Goal: Register for event/course

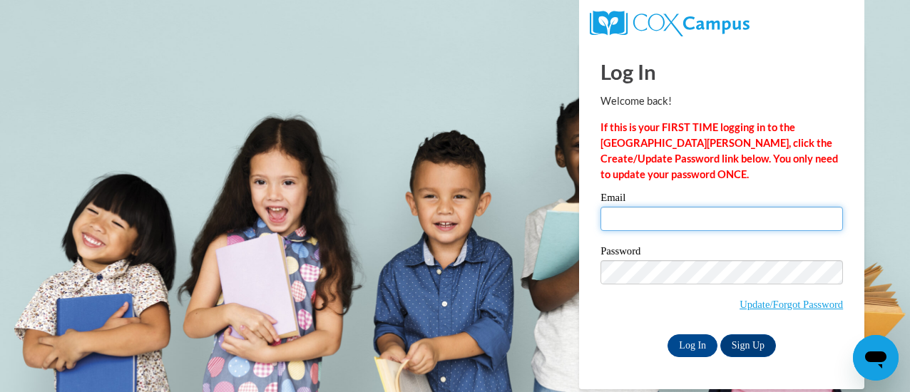
type input "melissa.aipoalani@k12.hi.us"
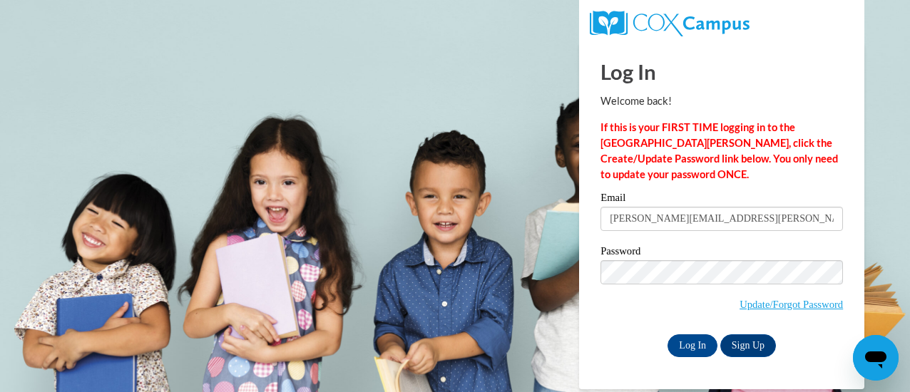
click at [691, 360] on div "Log In Welcome back! If this is your FIRST TIME logging in to the NEW Cox Campu…" at bounding box center [721, 216] width 307 height 347
click at [690, 353] on input "Log In" at bounding box center [692, 345] width 50 height 23
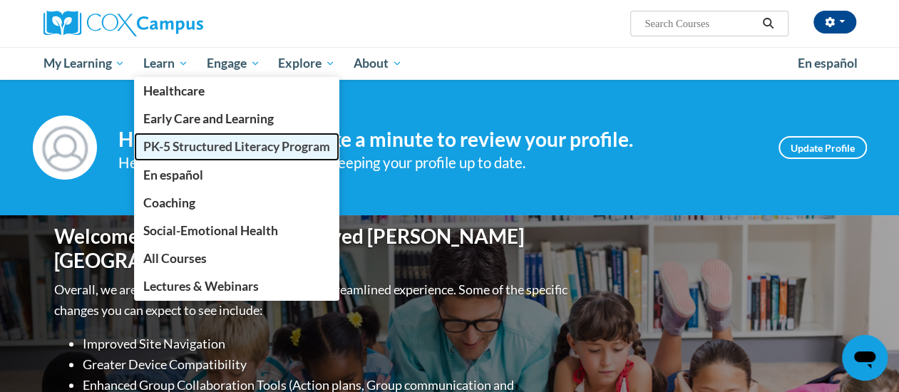
click at [188, 145] on span "PK-5 Structured Literacy Program" at bounding box center [236, 146] width 187 height 15
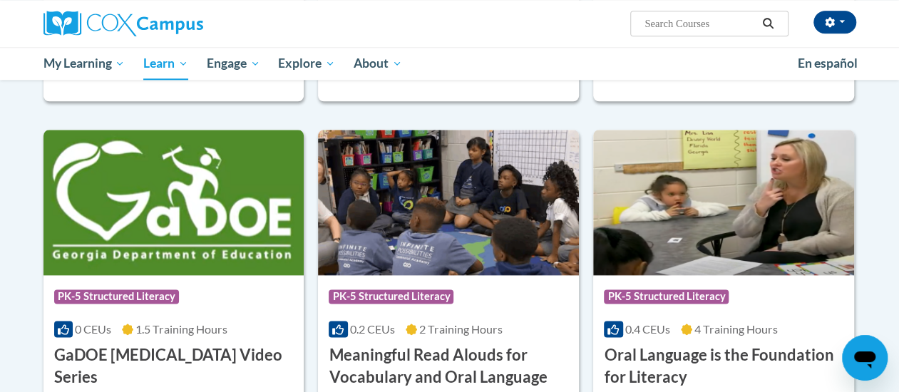
scroll to position [856, 0]
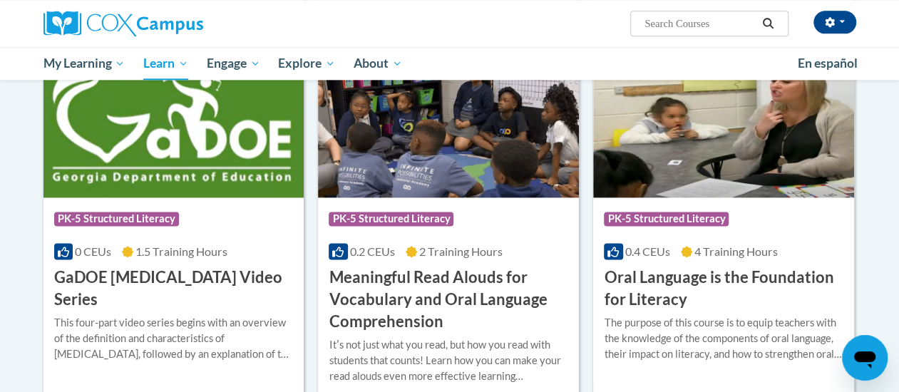
click at [772, 280] on h3 "Oral Language is the Foundation for Literacy" at bounding box center [724, 289] width 240 height 44
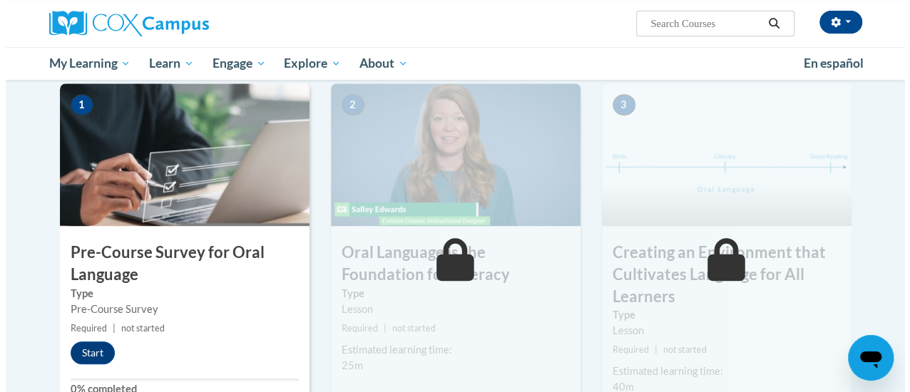
scroll to position [357, 0]
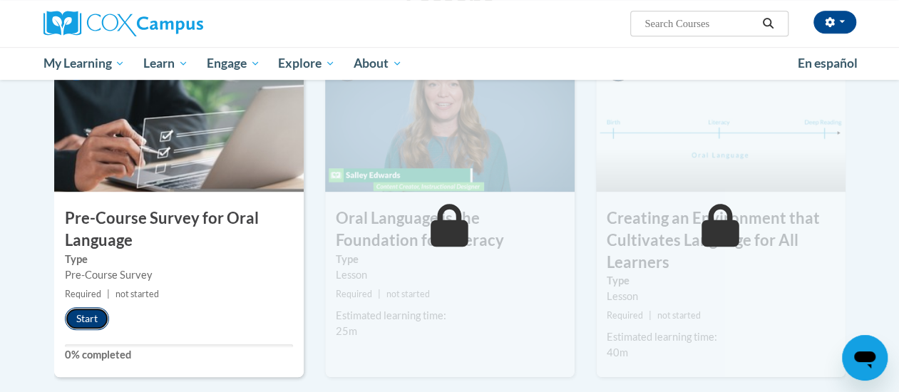
click at [73, 321] on button "Start" at bounding box center [87, 318] width 44 height 23
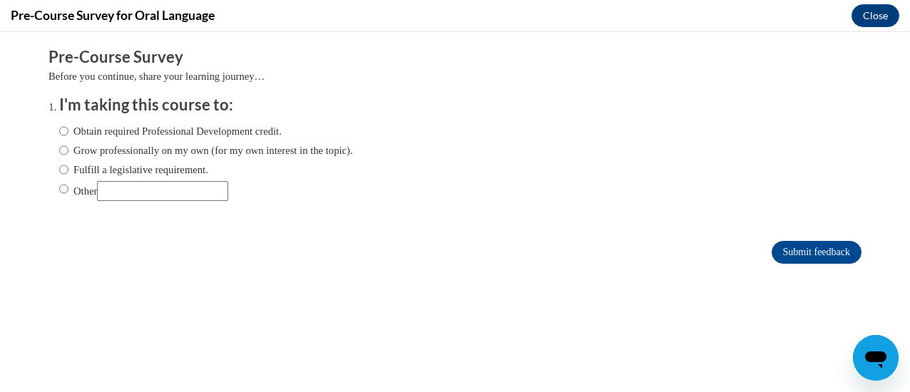
scroll to position [0, 0]
click at [59, 132] on input "Obtain required Professional Development credit." at bounding box center [63, 131] width 9 height 16
radio input "true"
click at [59, 153] on input "Grow professionally on my own (for my own interest in the topic)." at bounding box center [63, 151] width 9 height 16
radio input "true"
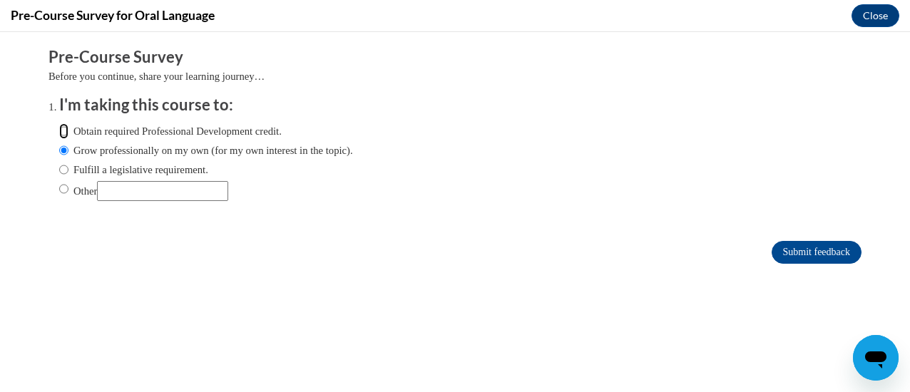
click at [59, 132] on input "Obtain required Professional Development credit." at bounding box center [63, 131] width 9 height 16
radio input "true"
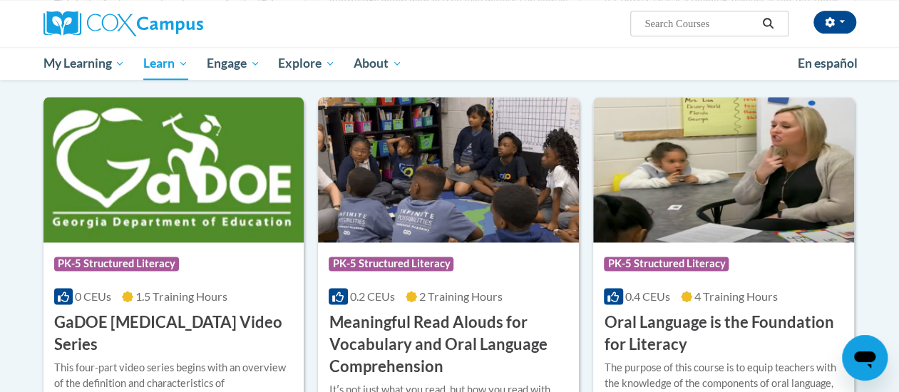
scroll to position [810, 0]
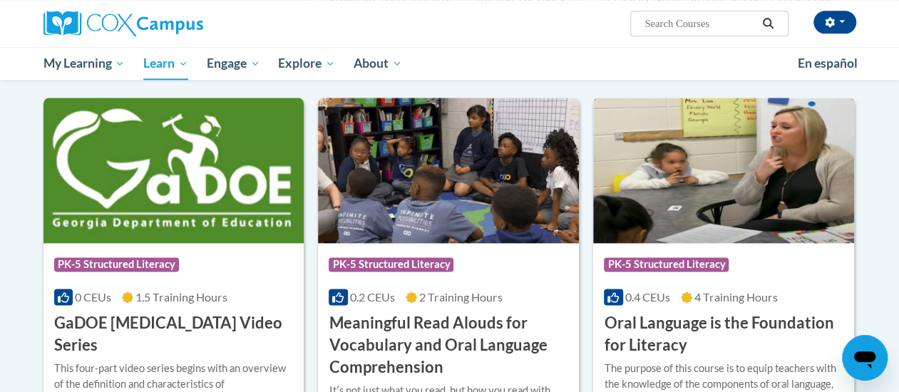
click at [719, 152] on img at bounding box center [723, 170] width 261 height 145
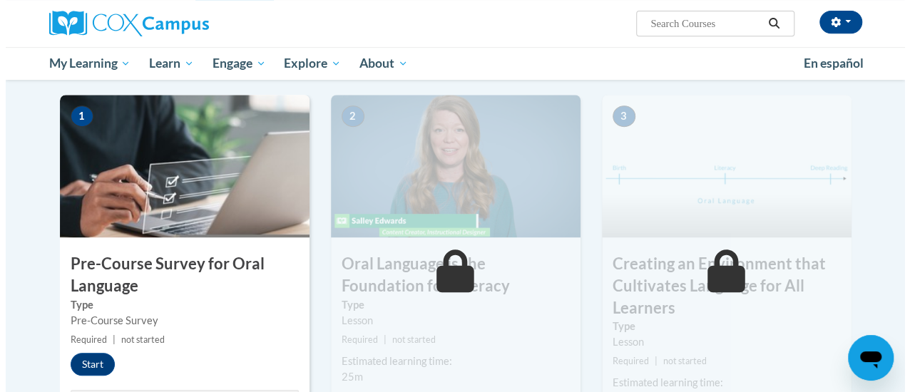
scroll to position [312, 0]
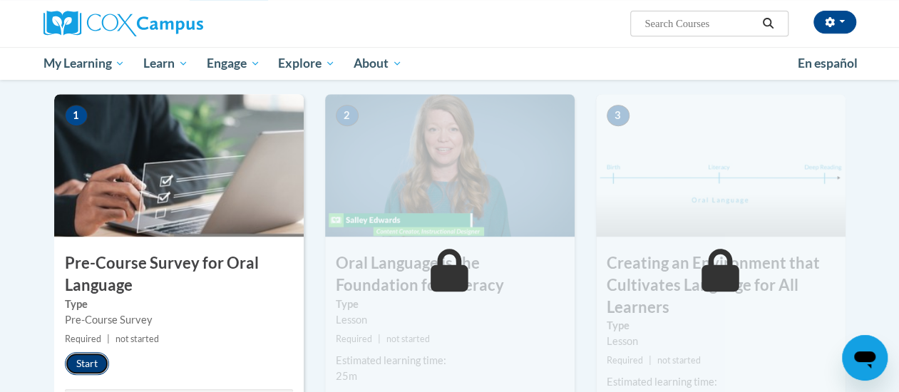
click at [92, 361] on button "Start" at bounding box center [87, 363] width 44 height 23
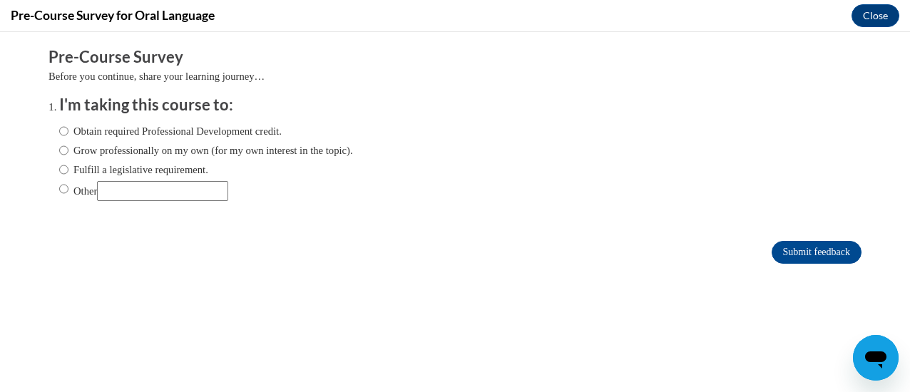
scroll to position [0, 0]
click at [59, 194] on input "Other" at bounding box center [63, 189] width 9 height 16
radio input "true"
click at [138, 195] on input "Other" at bounding box center [162, 191] width 131 height 20
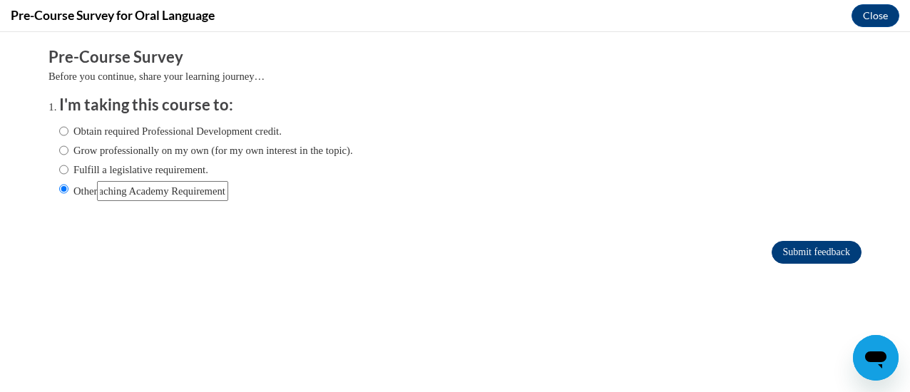
type input "Coaching Academy Requirement"
click at [783, 255] on input "Submit feedback" at bounding box center [817, 252] width 90 height 23
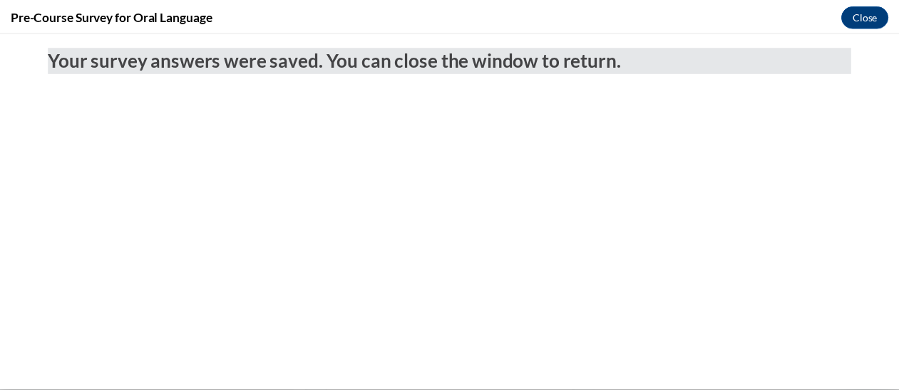
scroll to position [0, 0]
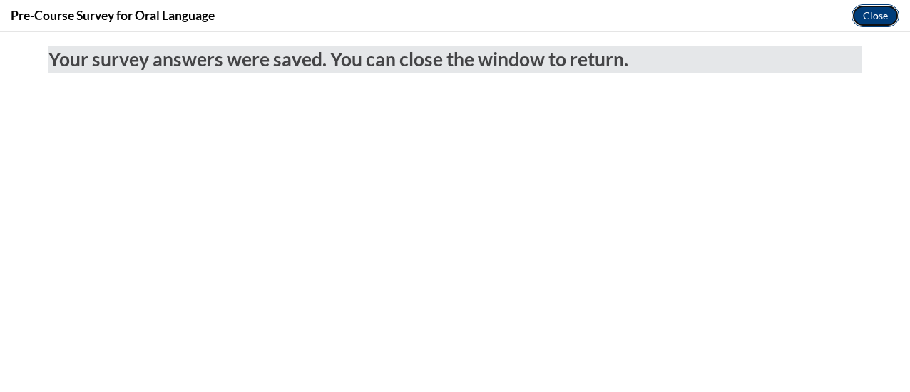
click at [867, 11] on button "Close" at bounding box center [875, 15] width 48 height 23
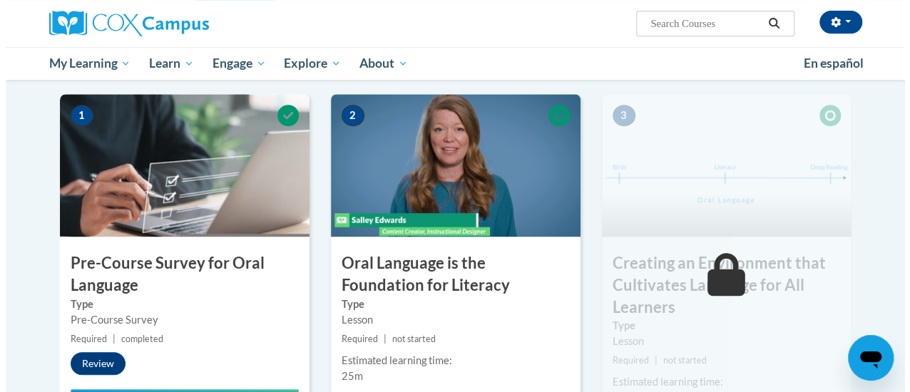
scroll to position [383, 0]
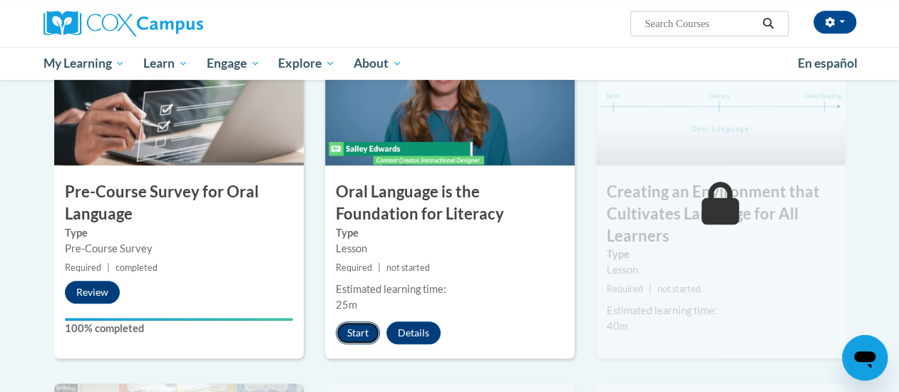
click at [359, 324] on button "Start" at bounding box center [358, 333] width 44 height 23
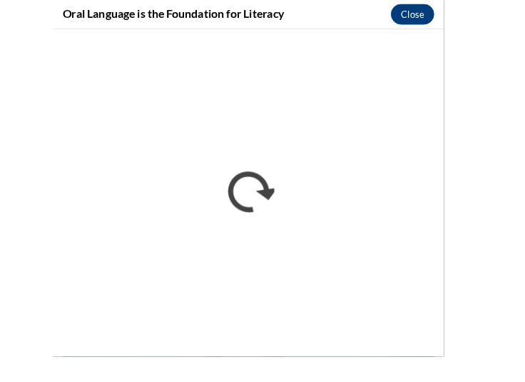
scroll to position [358, 0]
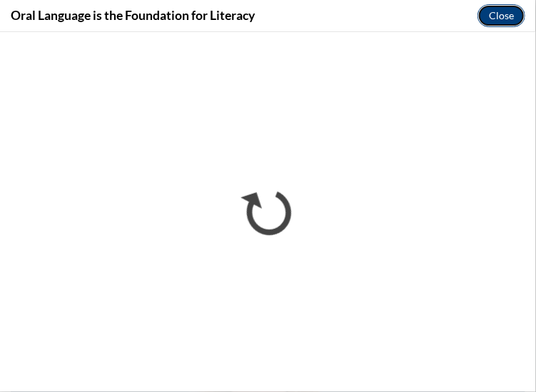
click at [495, 15] on button "Close" at bounding box center [501, 15] width 48 height 23
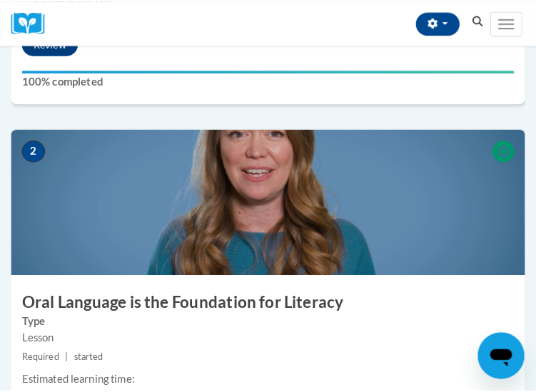
scroll to position [643, 0]
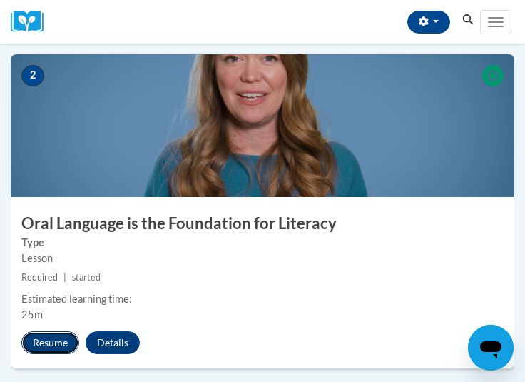
click at [40, 347] on button "Resume" at bounding box center [50, 342] width 58 height 23
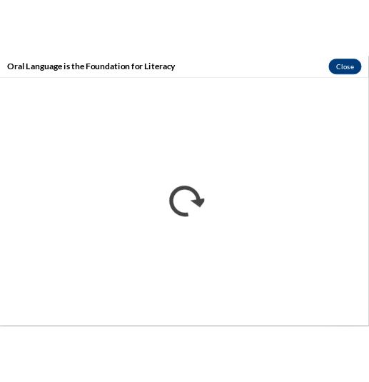
scroll to position [667, 0]
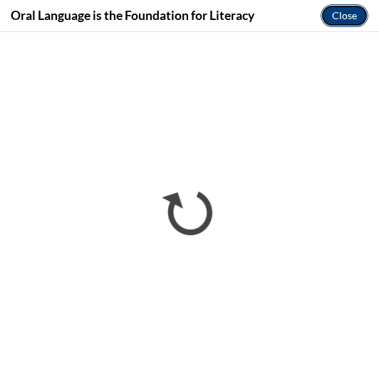
click at [349, 14] on button "Close" at bounding box center [345, 15] width 48 height 23
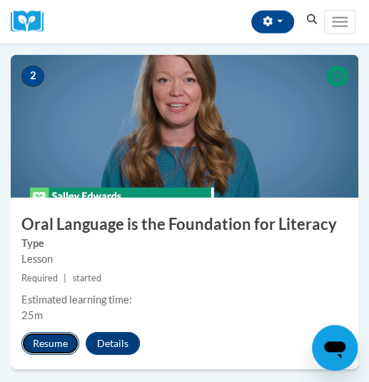
click at [39, 346] on button "Resume" at bounding box center [50, 343] width 58 height 23
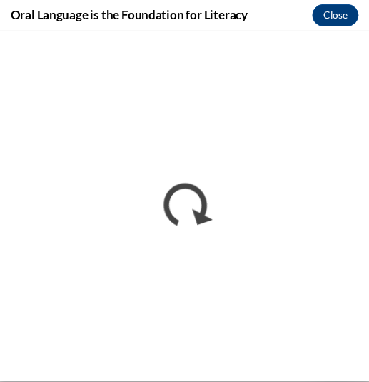
scroll to position [0, 0]
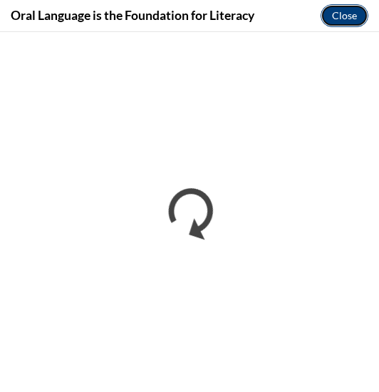
click at [342, 16] on button "Close" at bounding box center [345, 15] width 48 height 23
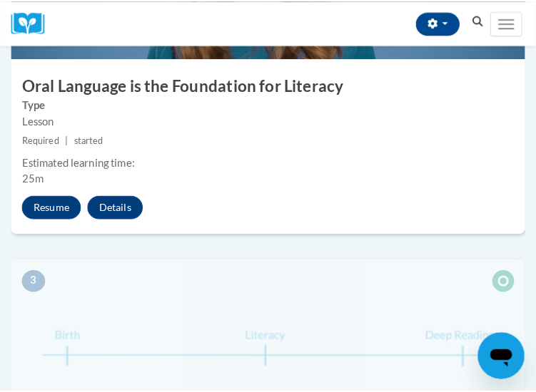
scroll to position [784, 0]
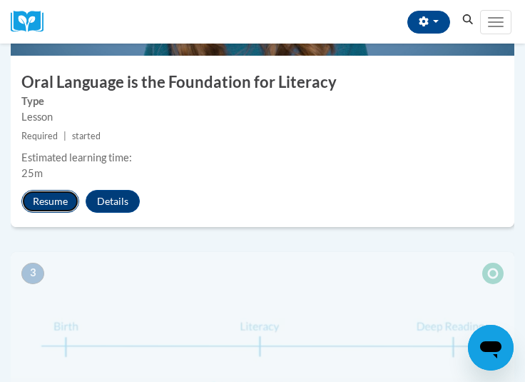
click at [46, 199] on button "Resume" at bounding box center [50, 201] width 58 height 23
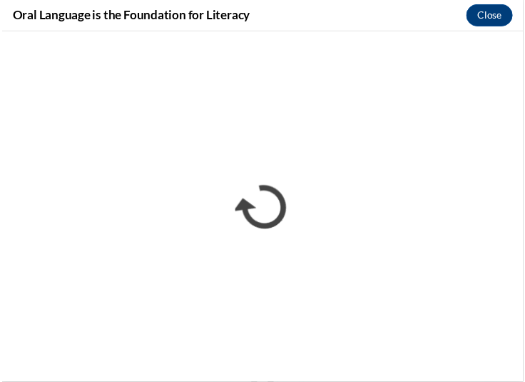
scroll to position [0, 0]
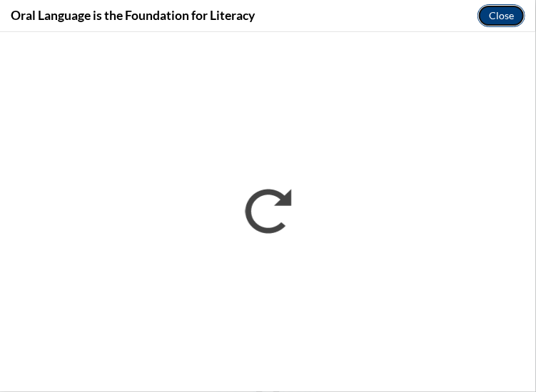
click at [495, 8] on button "Close" at bounding box center [501, 15] width 48 height 23
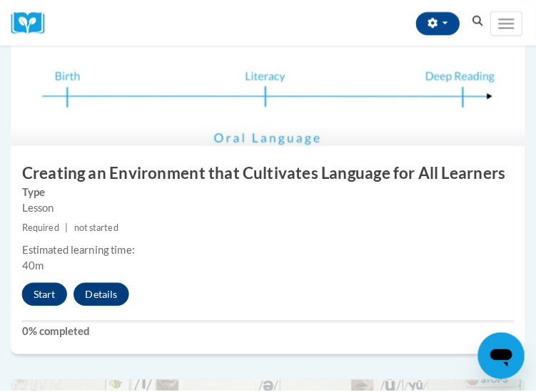
scroll to position [1048, 0]
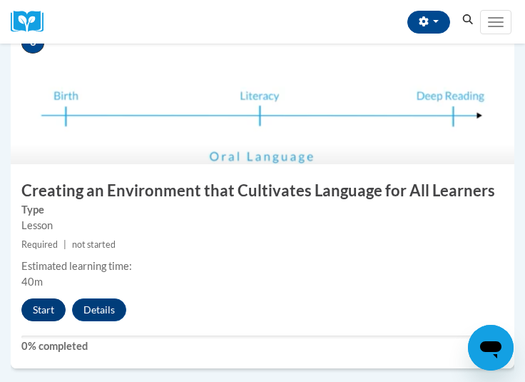
click at [51, 310] on button "Start" at bounding box center [43, 309] width 44 height 23
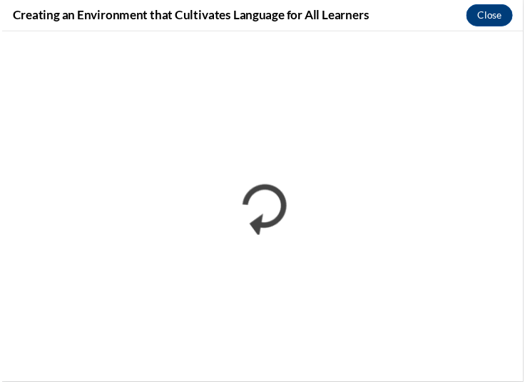
scroll to position [0, 0]
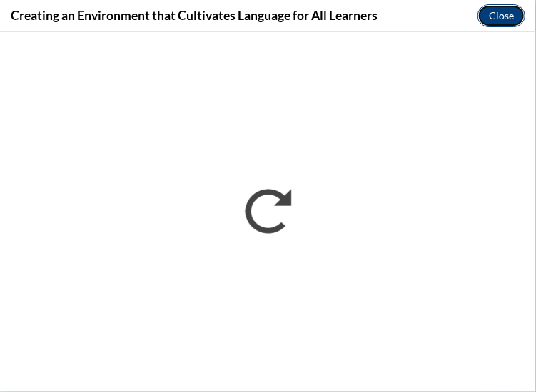
click at [508, 19] on button "Close" at bounding box center [501, 15] width 48 height 23
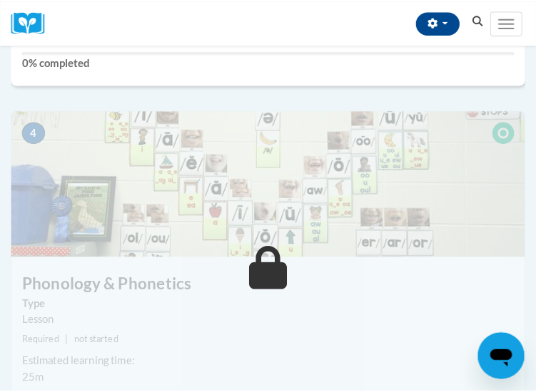
scroll to position [1048, 0]
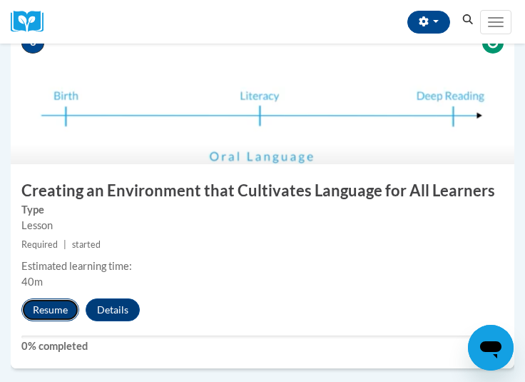
click at [45, 307] on button "Resume" at bounding box center [50, 309] width 58 height 23
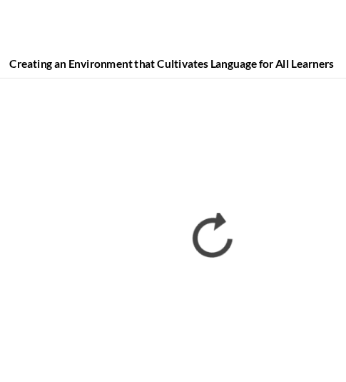
scroll to position [1098, 0]
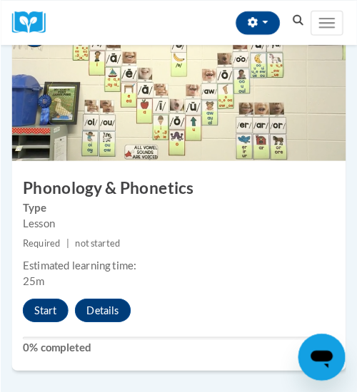
scroll to position [1498, 0]
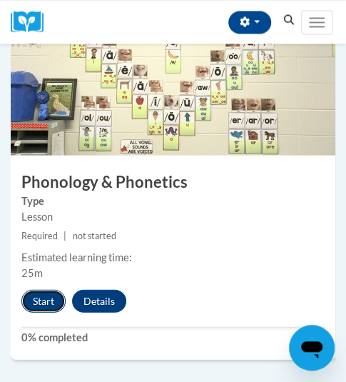
click at [41, 304] on button "Start" at bounding box center [43, 300] width 44 height 23
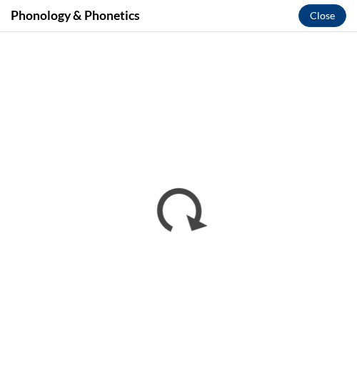
scroll to position [0, 0]
